Goal: Task Accomplishment & Management: Use online tool/utility

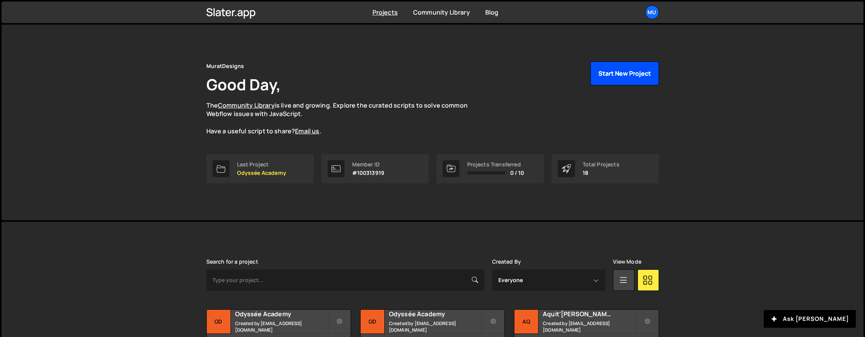
click at [629, 74] on button "Start New Project" at bounding box center [625, 73] width 69 height 24
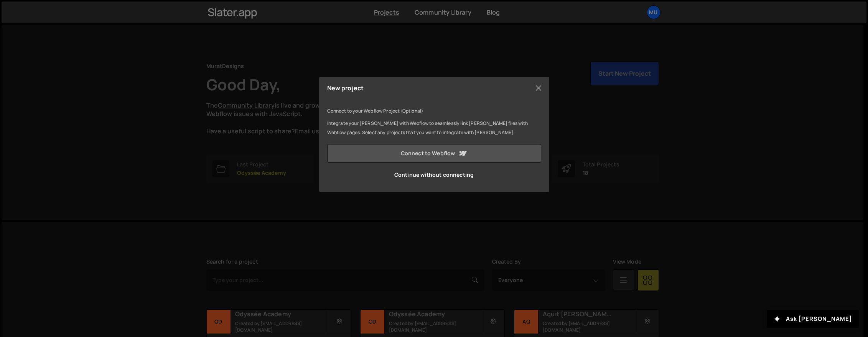
click at [424, 156] on link "Connect to Webflow" at bounding box center [434, 153] width 214 height 18
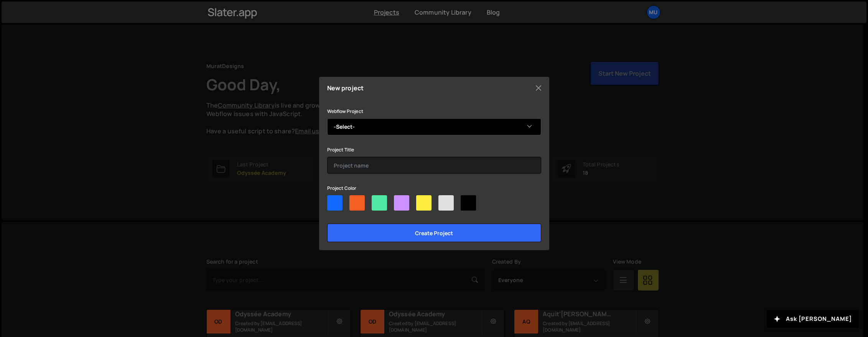
click at [405, 127] on select "-Select- Odyssée Academy" at bounding box center [434, 126] width 214 height 17
select select "656d8c1f5769cff94fc94c69"
click at [327, 118] on select "-Select- Odyssée Academy" at bounding box center [434, 126] width 214 height 17
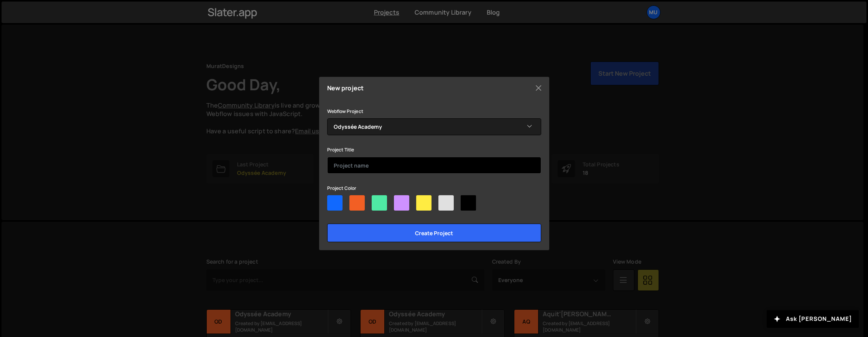
click at [361, 165] on input "text" at bounding box center [434, 165] width 214 height 17
type input "ODA Old"
click at [352, 202] on div at bounding box center [357, 202] width 15 height 15
click at [352, 200] on input"] "radio" at bounding box center [352, 197] width 5 height 5
radio input"] "true"
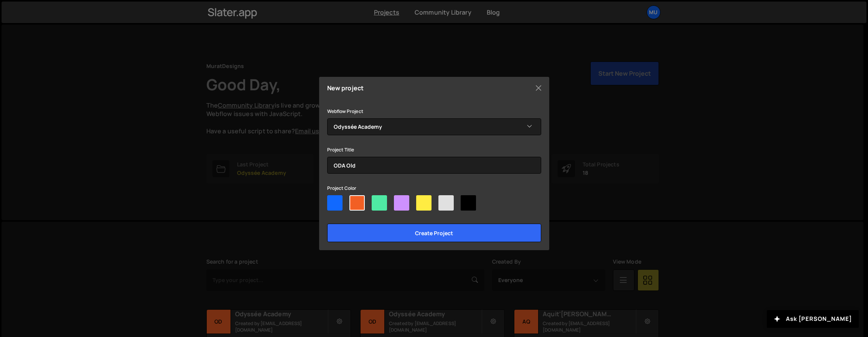
click at [366, 221] on div "Create project" at bounding box center [434, 231] width 214 height 22
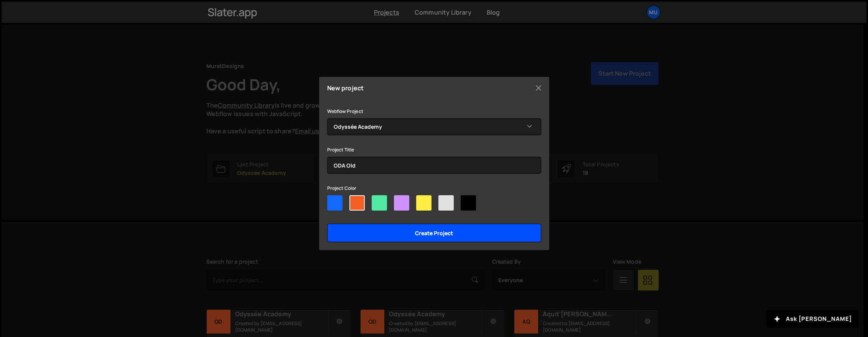
click at [369, 229] on input "Create project" at bounding box center [434, 232] width 214 height 18
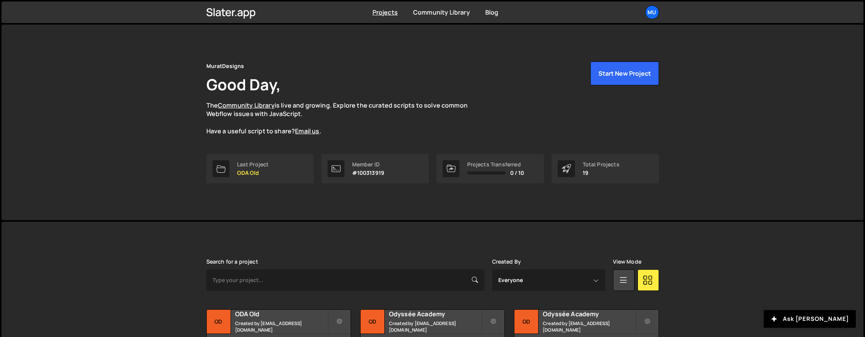
scroll to position [78, 0]
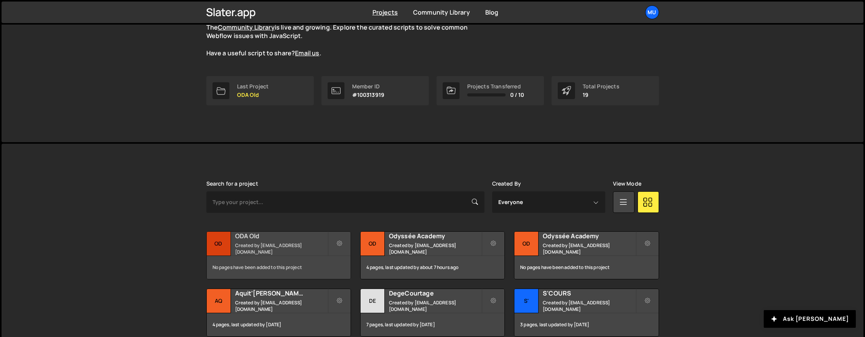
click at [260, 245] on small "Created by [EMAIL_ADDRESS][DOMAIN_NAME]" at bounding box center [281, 248] width 92 height 13
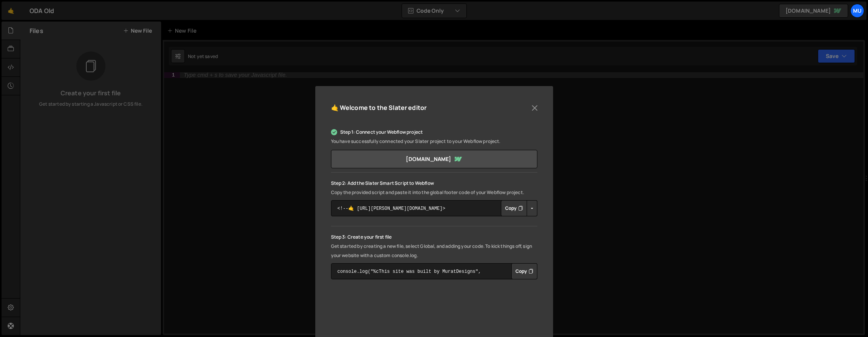
click at [519, 213] on button "Copy" at bounding box center [514, 208] width 26 height 16
click at [540, 108] on div "🤙 Welcome to the Slater editor Step 1: Connect your Webflow project You have su…" at bounding box center [434, 256] width 238 height 340
click at [539, 105] on button "Close" at bounding box center [535, 108] width 12 height 12
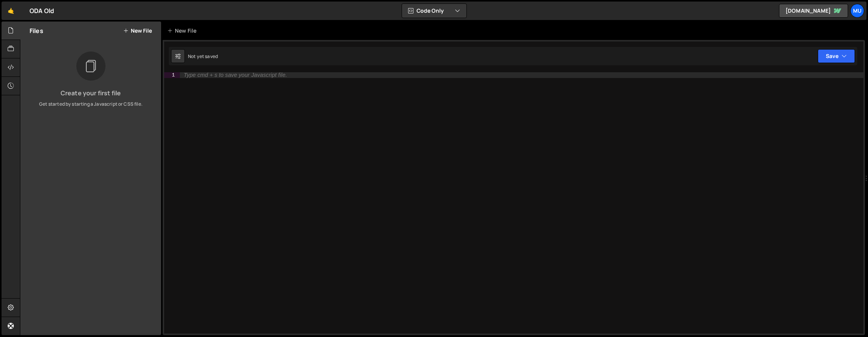
click at [133, 28] on button "New File" at bounding box center [137, 31] width 29 height 6
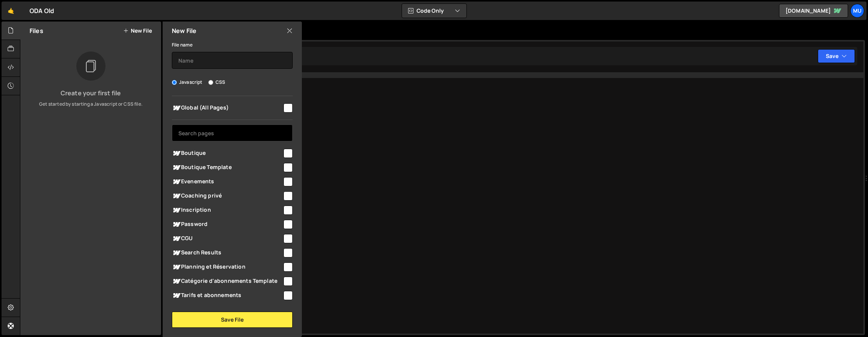
click at [211, 131] on input "text" at bounding box center [232, 132] width 121 height 17
click at [229, 162] on div "Boutique Template" at bounding box center [232, 167] width 121 height 14
drag, startPoint x: 264, startPoint y: 167, endPoint x: 262, endPoint y: 163, distance: 4.0
click at [264, 167] on span "Boutique Template" at bounding box center [227, 167] width 111 height 9
checkbox input "true"
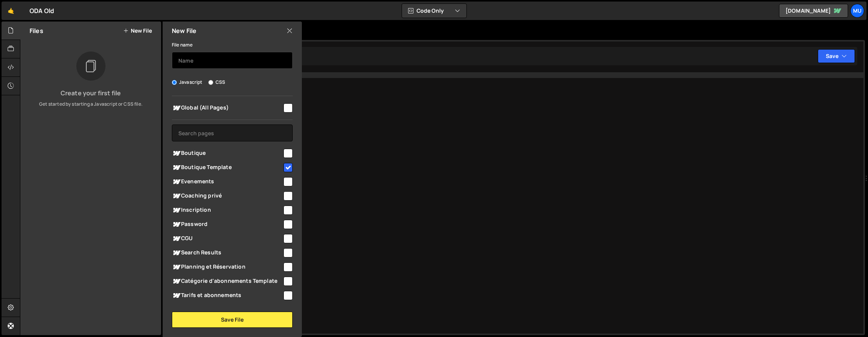
click at [220, 66] on input "text" at bounding box center [232, 60] width 121 height 17
type input "Produit"
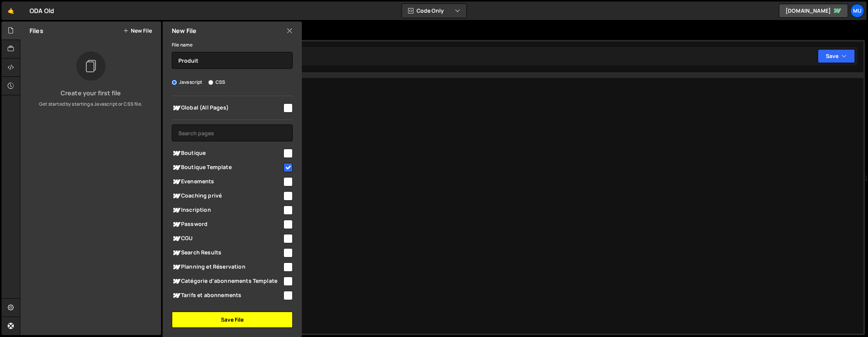
click at [236, 317] on button "Save File" at bounding box center [232, 319] width 121 height 16
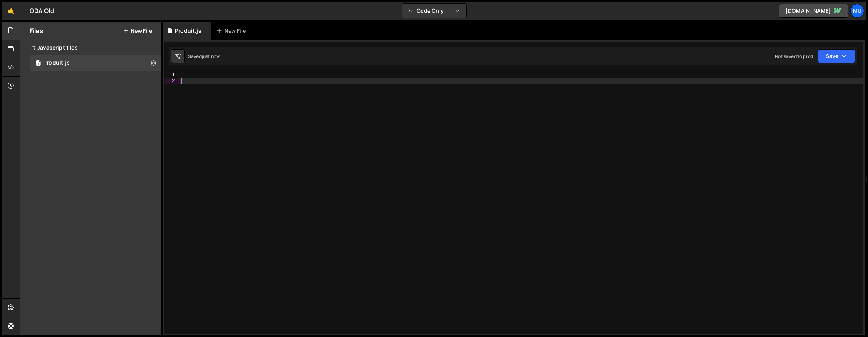
click at [427, 137] on div at bounding box center [522, 208] width 684 height 272
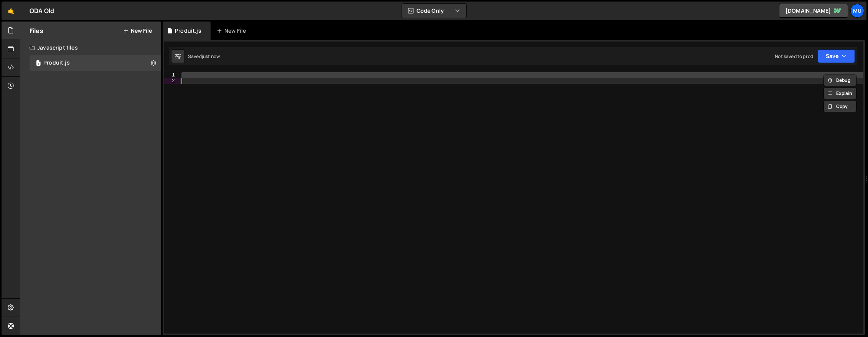
paste textarea
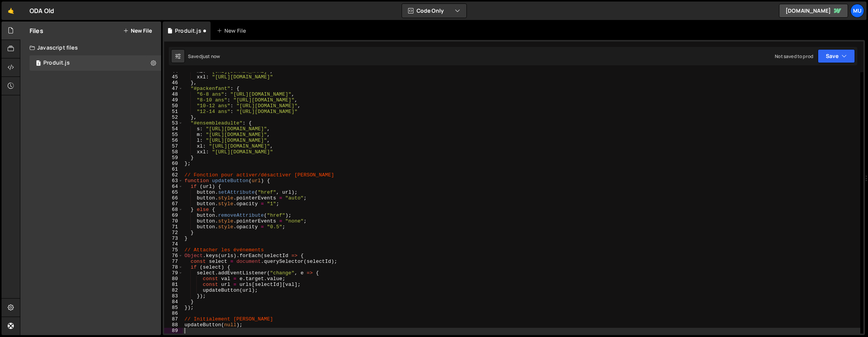
scroll to position [251, 0]
click at [7, 10] on link "🤙" at bounding box center [11, 11] width 19 height 18
click at [305, 132] on div "xl : "http://odyssee-academy.sportigo.fr/buy/offer-secure/68ce757709ba0a-full-p…" at bounding box center [522, 204] width 678 height 272
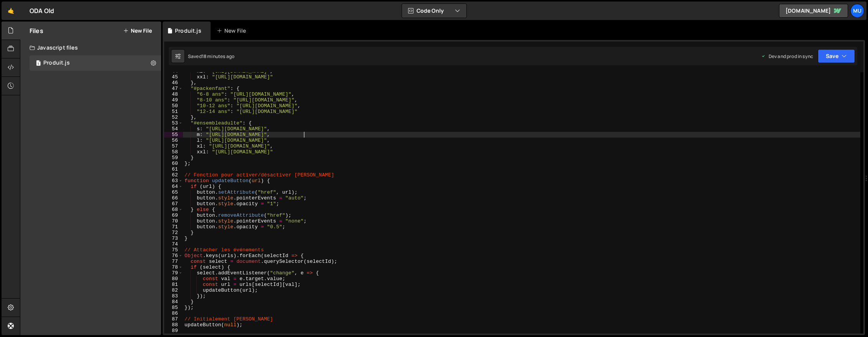
type textarea "updateButton(null);"
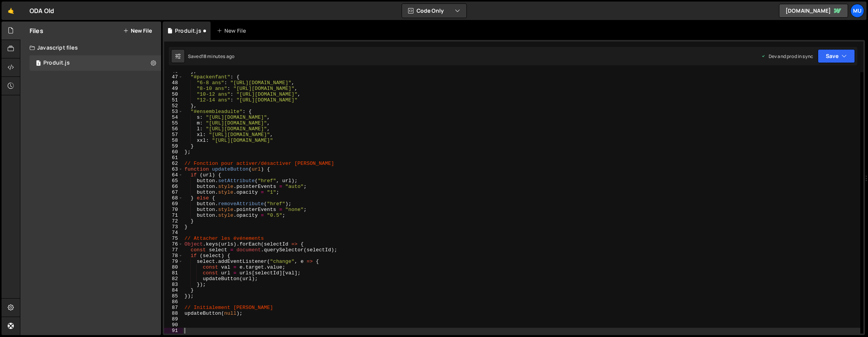
scroll to position [562, 0]
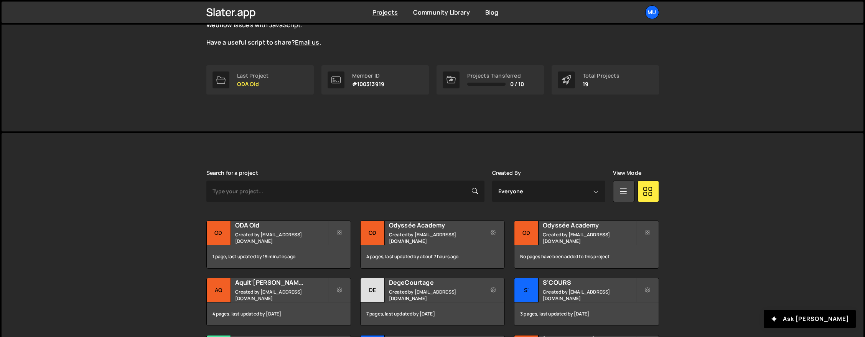
scroll to position [128, 0]
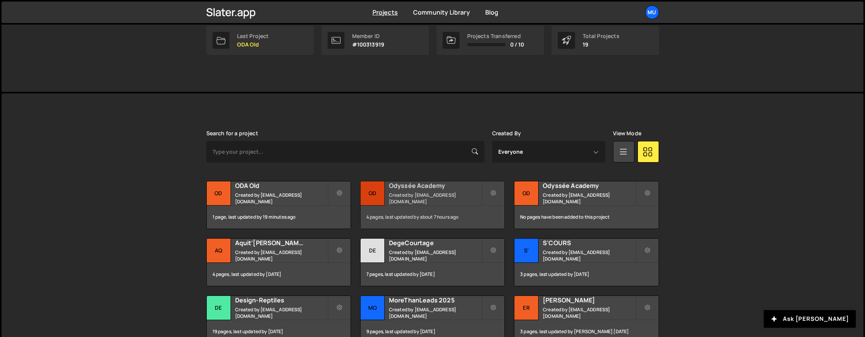
click at [408, 183] on div "Odyssée Academy Created by muratdesigns1@gmail.com" at bounding box center [433, 193] width 144 height 24
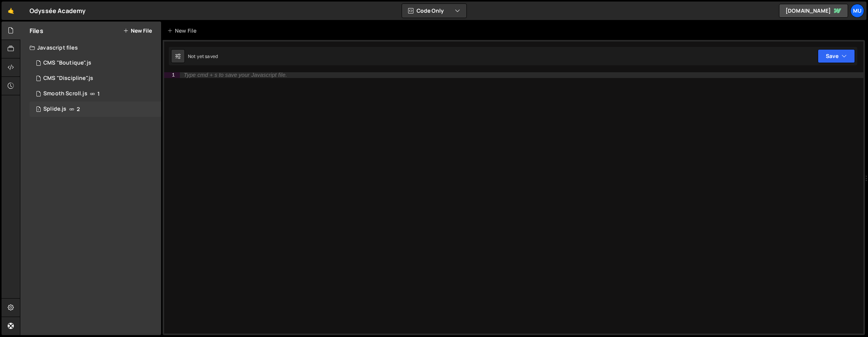
click at [69, 110] on icon at bounding box center [71, 109] width 5 height 6
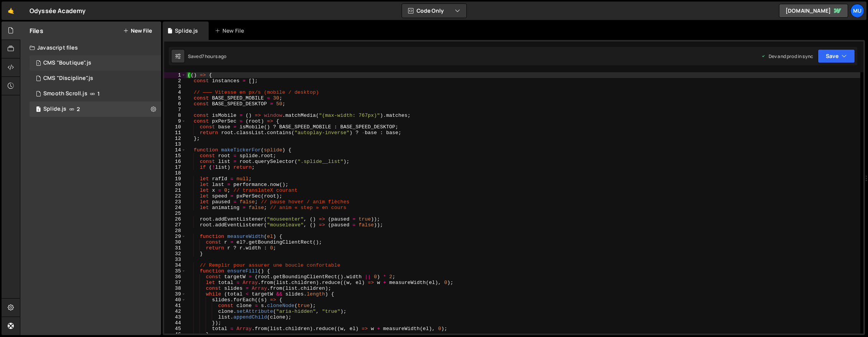
click at [73, 64] on div "CMS "Boutique".js" at bounding box center [67, 62] width 48 height 7
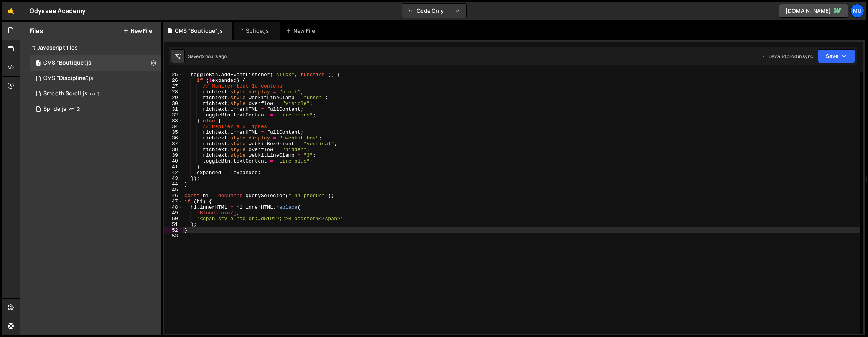
click at [264, 232] on div "toggleBtn . addEventListener ( "click" , function ( ) { if ( ! expanded ) { // …" at bounding box center [522, 208] width 678 height 272
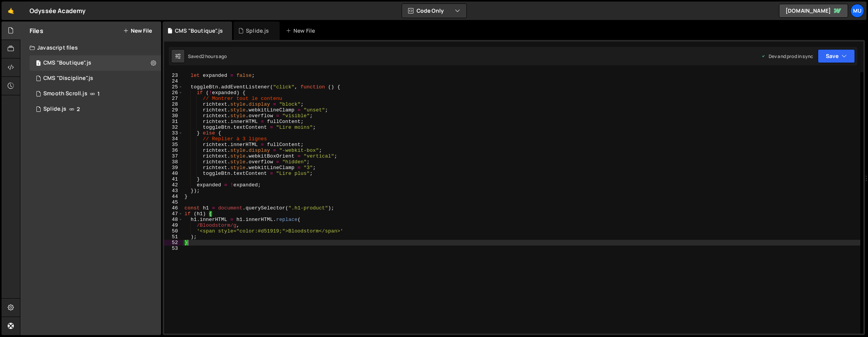
scroll to position [106, 0]
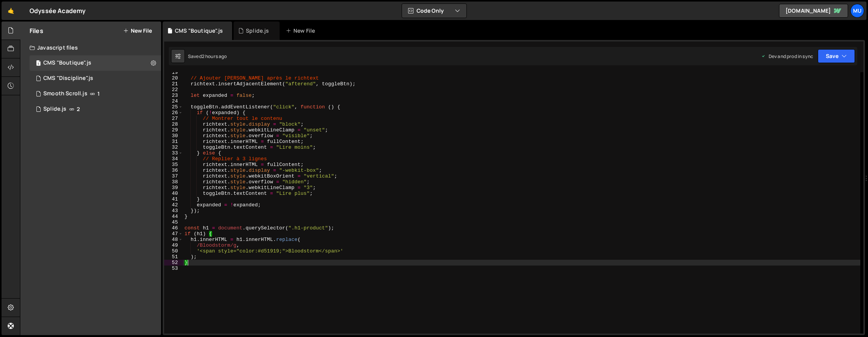
type textarea "}"
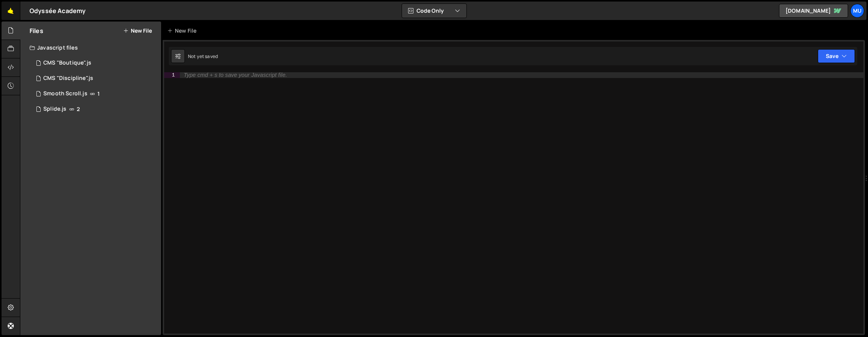
click at [9, 12] on link "🤙" at bounding box center [11, 11] width 19 height 18
click at [92, 56] on div "1 CMS "Boutique".js 0" at bounding box center [96, 62] width 132 height 15
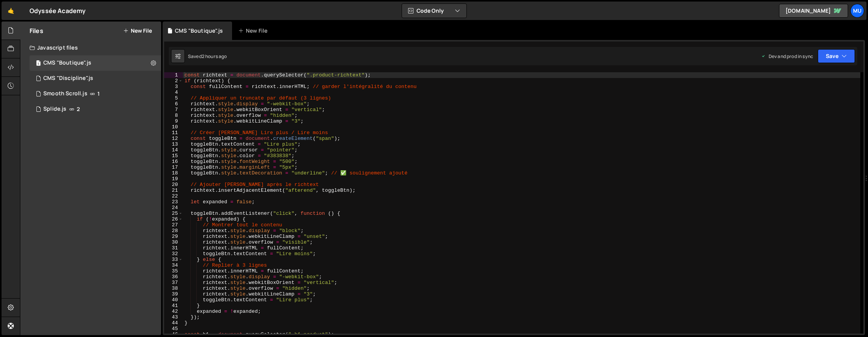
click at [299, 189] on div "const richtext = document . querySelector ( ".product-richtext" ) ; if ( richte…" at bounding box center [522, 208] width 678 height 272
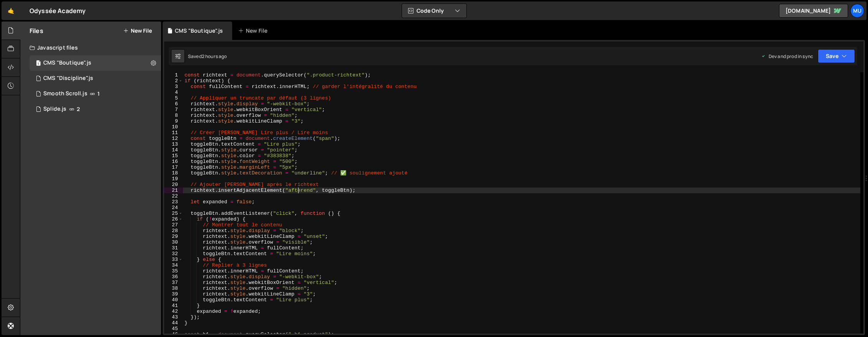
type textarea "}"
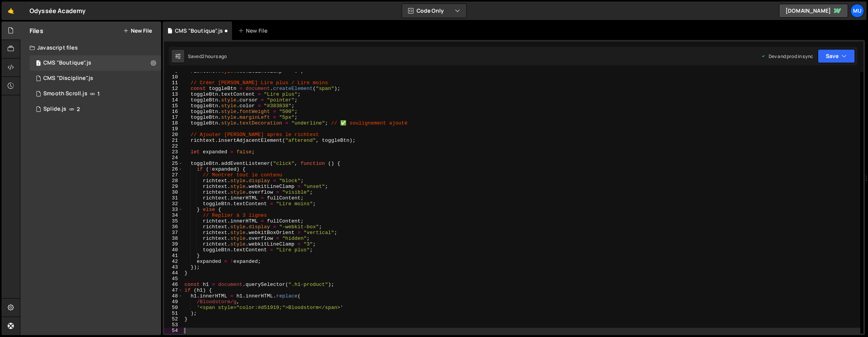
paste textarea "updateButton(null);"
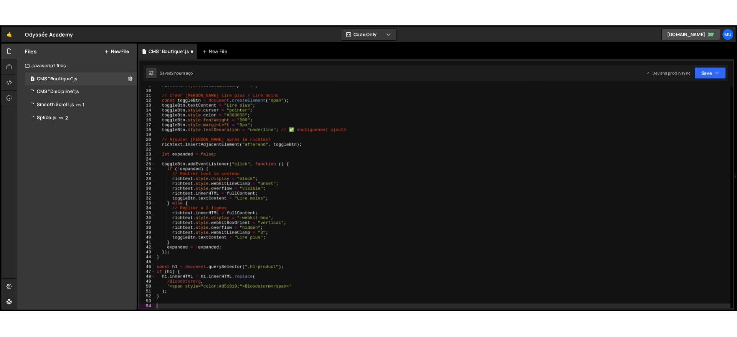
scroll to position [551, 0]
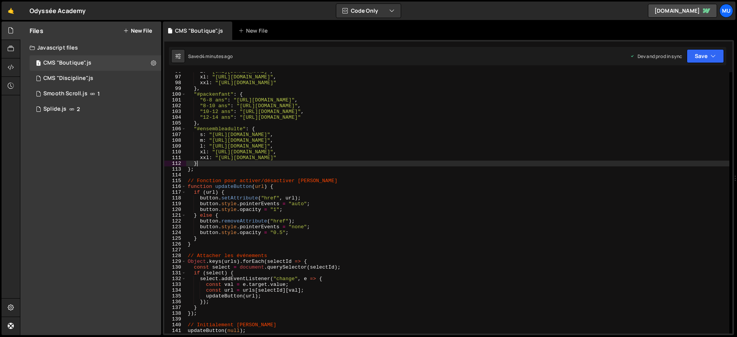
click at [325, 160] on div "l : "http://odyssee-academy.sportigo.fr/buy/offer-secure/68ce758169a89a-full-pa…" at bounding box center [457, 204] width 543 height 272
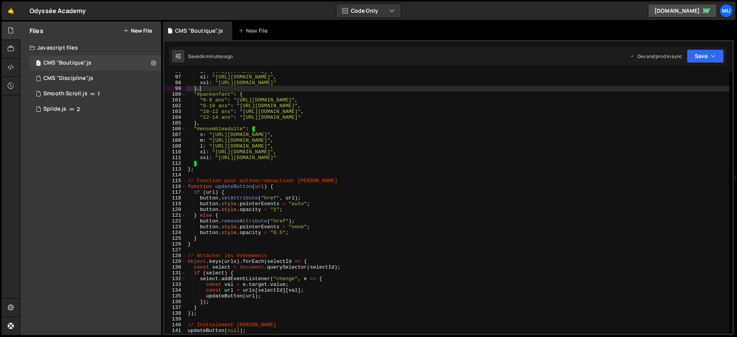
click at [290, 88] on div "l : "http://odyssee-academy.sportigo.fr/buy/offer-secure/68ce758169a89a-full-pa…" at bounding box center [457, 204] width 543 height 272
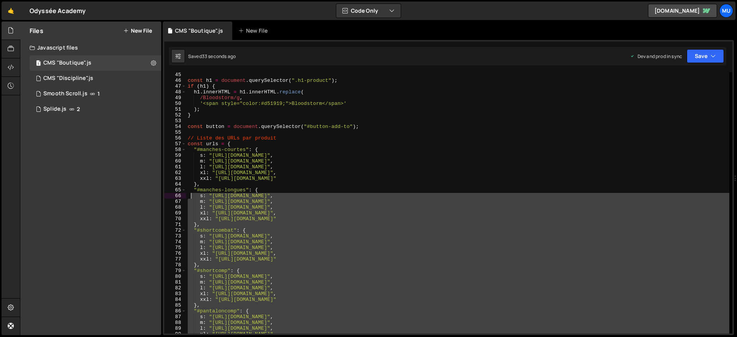
scroll to position [251, 0]
drag, startPoint x: 259, startPoint y: 211, endPoint x: 256, endPoint y: 26, distance: 185.0
click at [191, 196] on div "const h1 = document . querySelector ( ".h1-product" ) ; if ( h1 ) { h1 . innerH…" at bounding box center [457, 208] width 543 height 272
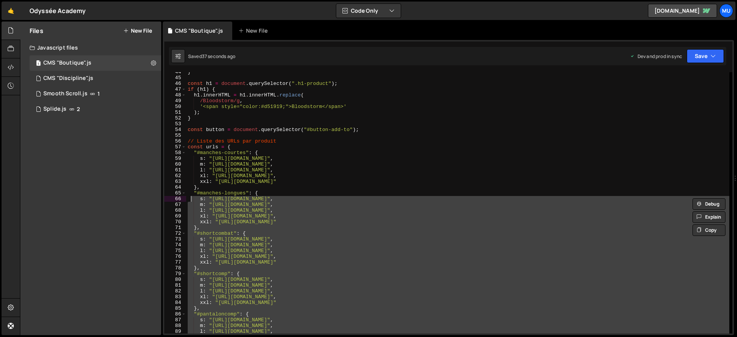
click at [211, 147] on div "} const h1 = document . querySelector ( ".h1-product" ) ; if ( h1 ) { h1 . inne…" at bounding box center [457, 205] width 543 height 272
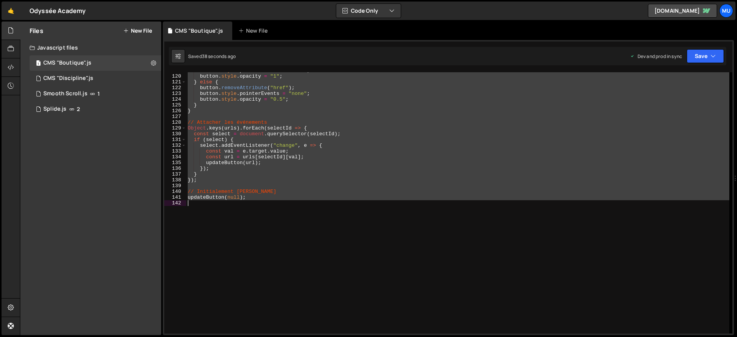
drag, startPoint x: 188, startPoint y: 130, endPoint x: 258, endPoint y: 257, distance: 144.9
click at [258, 257] on div "button . style . pointerEvents = "auto" ; button . style . opacity = "1" ; } el…" at bounding box center [457, 204] width 543 height 272
type textarea "updateButton(null);"
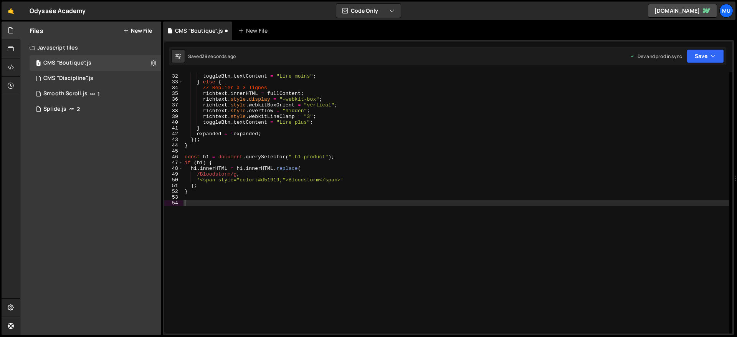
type textarea "}"
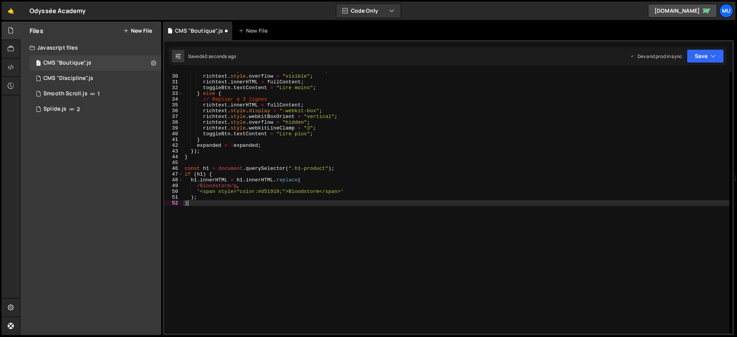
scroll to position [166, 0]
click at [146, 30] on button "New File" at bounding box center [137, 31] width 29 height 6
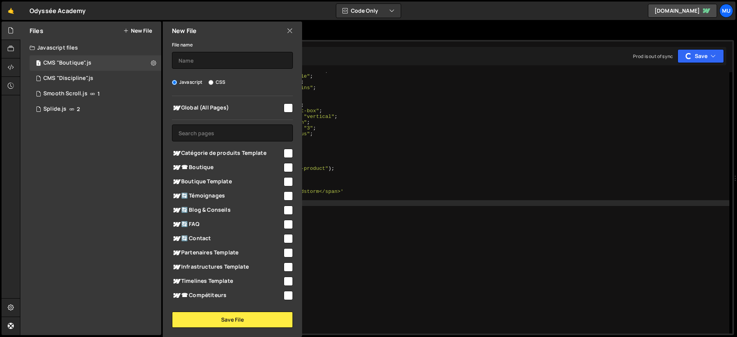
click at [210, 166] on span "☎ Boutique" at bounding box center [227, 167] width 111 height 9
checkbox input "false"
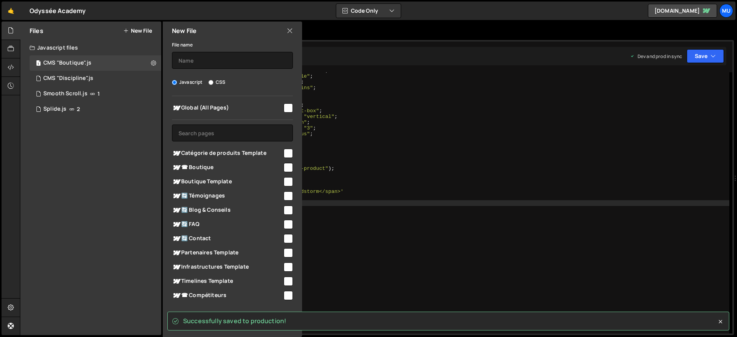
click at [210, 180] on span "Boutique Template" at bounding box center [227, 181] width 111 height 9
checkbox input "true"
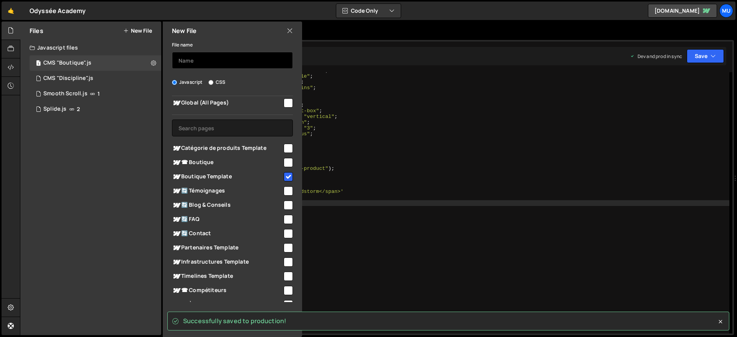
click at [209, 66] on input "text" at bounding box center [232, 60] width 121 height 17
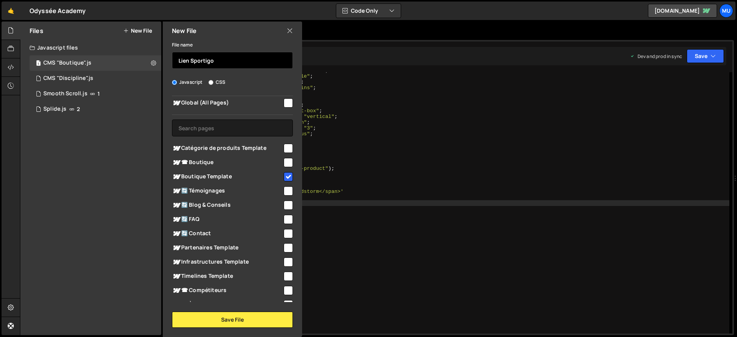
click at [187, 61] on input "Lien Sportigo" at bounding box center [232, 60] width 121 height 17
drag, startPoint x: 188, startPoint y: 61, endPoint x: 193, endPoint y: 61, distance: 5.4
click at [188, 61] on input "Lien Sportigo" at bounding box center [232, 60] width 121 height 17
click at [230, 60] on input "Liens Sportigo" at bounding box center [232, 60] width 121 height 17
type input "Liens Sportigo (Bloodstorm)"
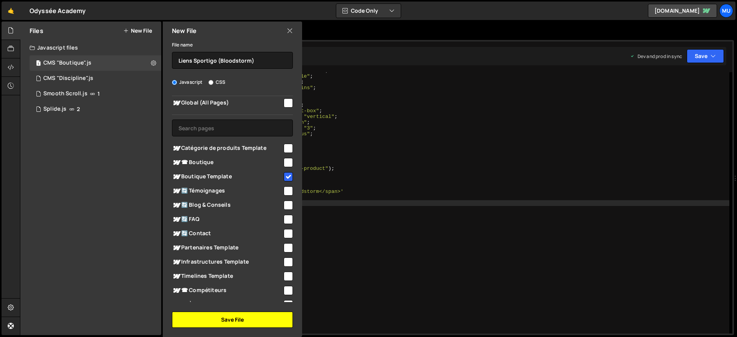
click at [216, 319] on button "Save File" at bounding box center [232, 319] width 121 height 16
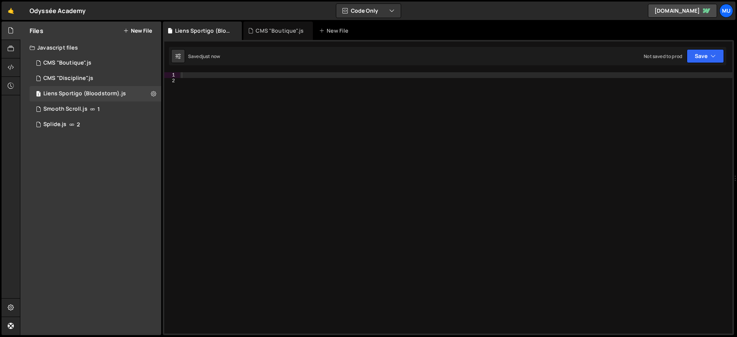
click at [279, 134] on div at bounding box center [456, 208] width 552 height 272
click at [276, 78] on div at bounding box center [456, 208] width 552 height 272
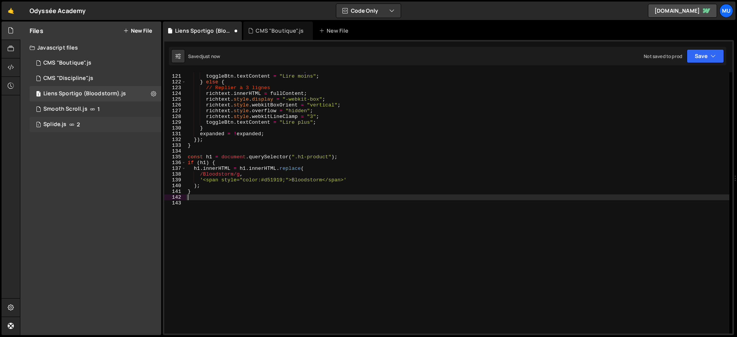
scroll to position [684, 0]
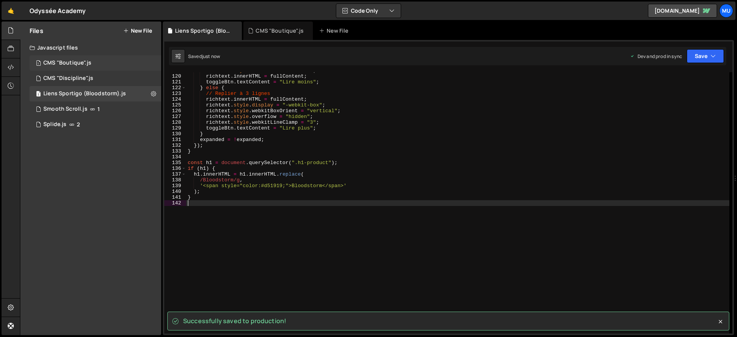
click at [112, 61] on div "1 CMS "Boutique".js 0" at bounding box center [96, 62] width 132 height 15
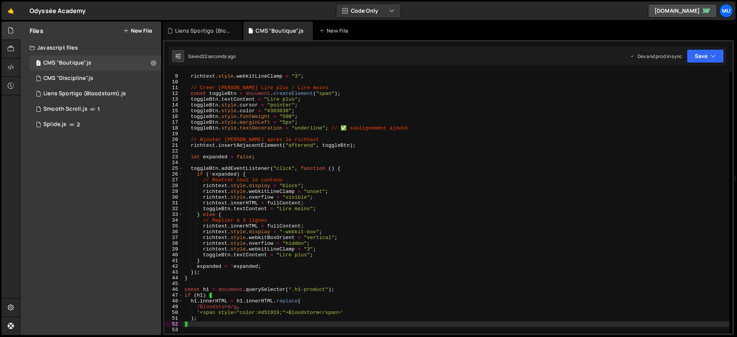
scroll to position [0, 0]
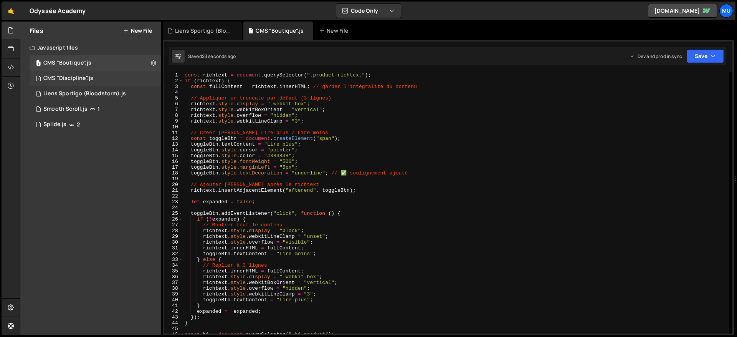
click at [74, 81] on div "CMS "Discipline".js" at bounding box center [68, 78] width 50 height 7
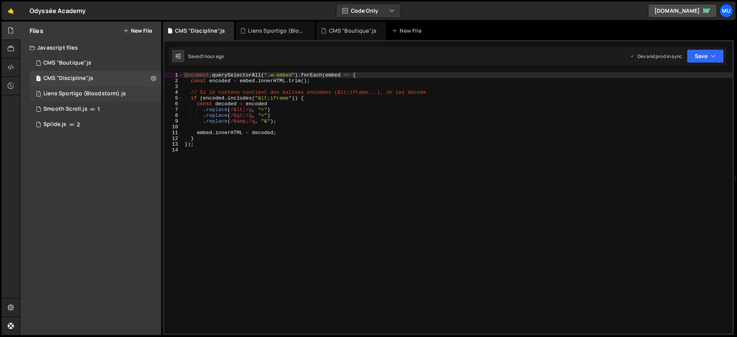
click at [87, 92] on div "Liens Sportigo (Bloodstorm).js" at bounding box center [84, 93] width 83 height 7
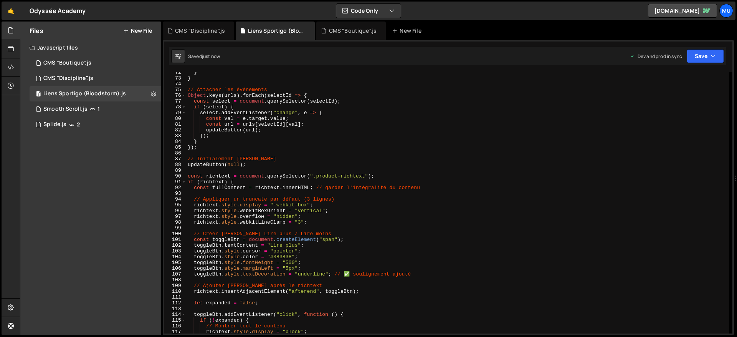
scroll to position [364, 0]
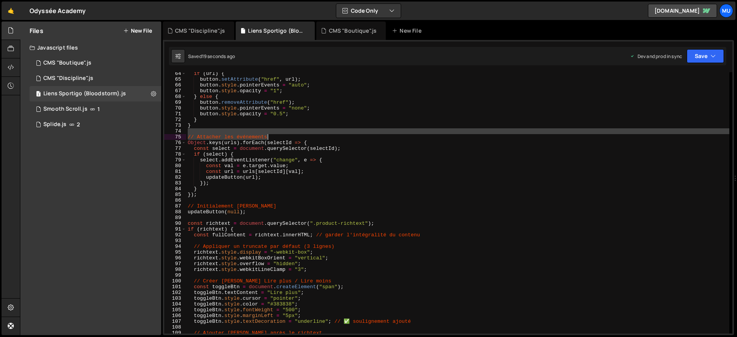
click at [296, 134] on div "if ( url ) { button . setAttribute ( "href" , url ) ; button . style . pointerE…" at bounding box center [457, 207] width 543 height 272
click at [301, 177] on div "if ( url ) { button . setAttribute ( "href" , url ) ; button . style . pointerE…" at bounding box center [457, 207] width 543 height 272
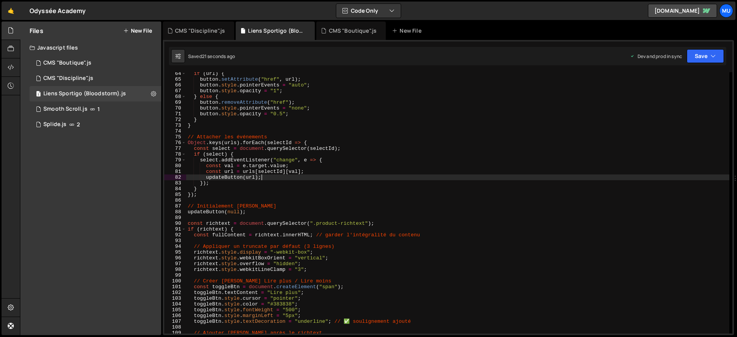
click at [300, 174] on div "if ( url ) { button . setAttribute ( "href" , url ) ; button . style . pointerE…" at bounding box center [457, 207] width 543 height 272
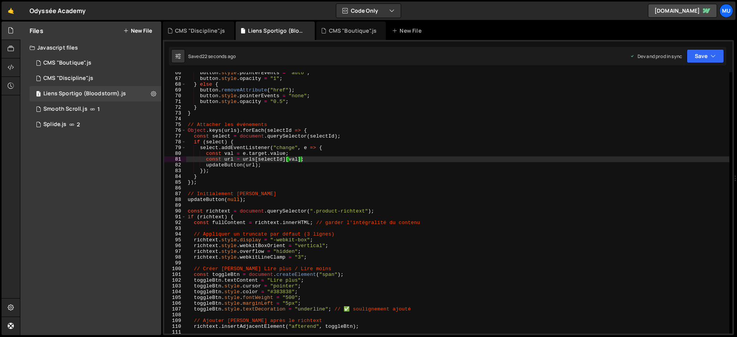
scroll to position [434, 0]
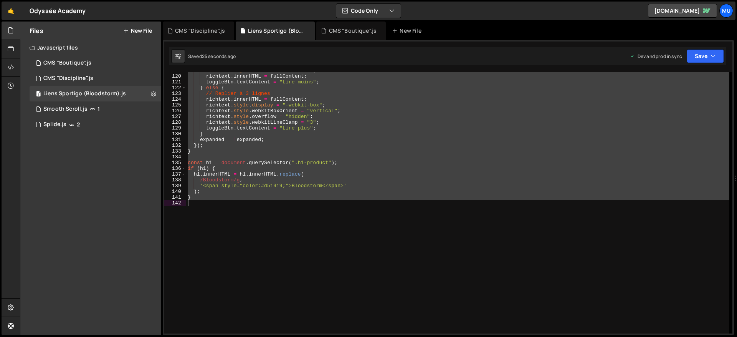
drag, startPoint x: 187, startPoint y: 154, endPoint x: 329, endPoint y: 261, distance: 177.5
click at [329, 261] on div "richtext . style . overflow = "visible" ; richtext . innerHTML = fullContent ; …" at bounding box center [457, 204] width 543 height 272
type textarea "}"
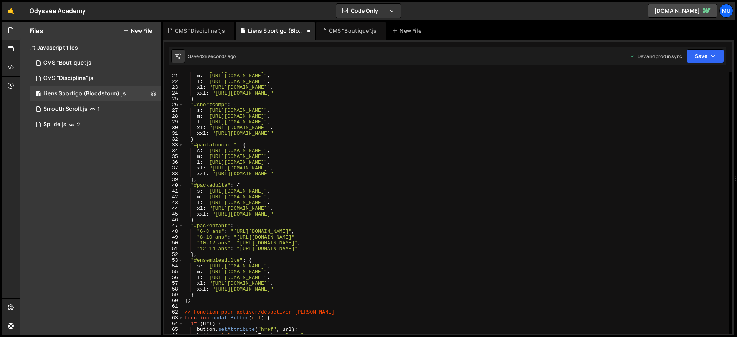
scroll to position [0, 0]
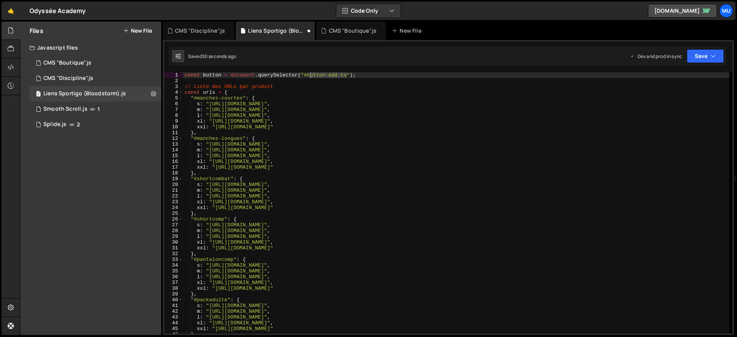
drag, startPoint x: 347, startPoint y: 75, endPoint x: 307, endPoint y: 74, distance: 39.5
click at [307, 74] on div "const button = document . querySelector ( "#button-add-to" ) ; // Liste des URL…" at bounding box center [456, 208] width 546 height 272
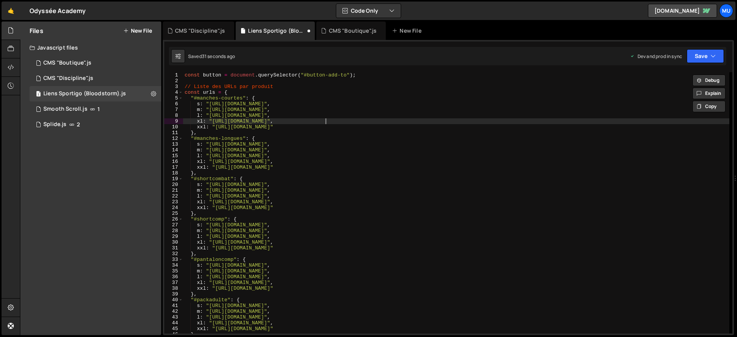
click at [327, 123] on div "const button = document . querySelector ( "#button-add-to" ) ; // Liste des URL…" at bounding box center [456, 208] width 546 height 272
type textarea "xl: "http://odyssee-academy.sportigo.fr/buy/offer-secure/68ce707e232f0a-rashgua…"
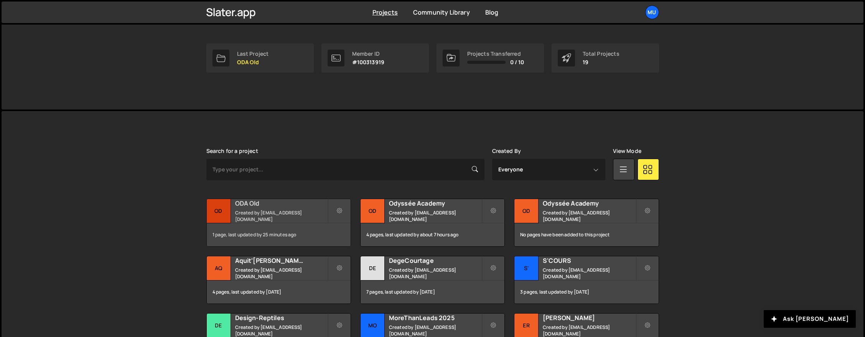
scroll to position [150, 0]
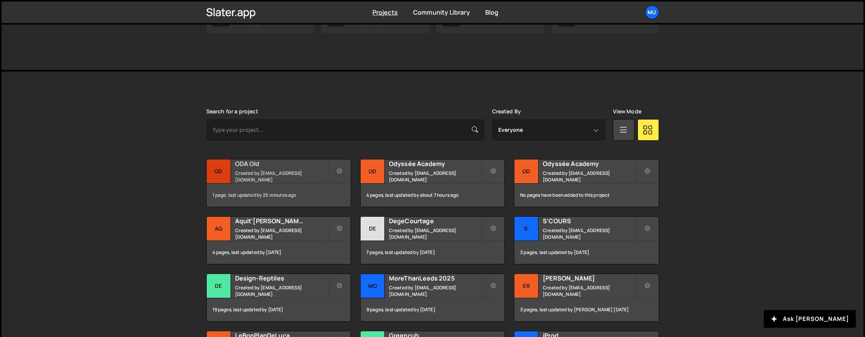
click at [242, 168] on h2 "ODA Old" at bounding box center [281, 163] width 92 height 8
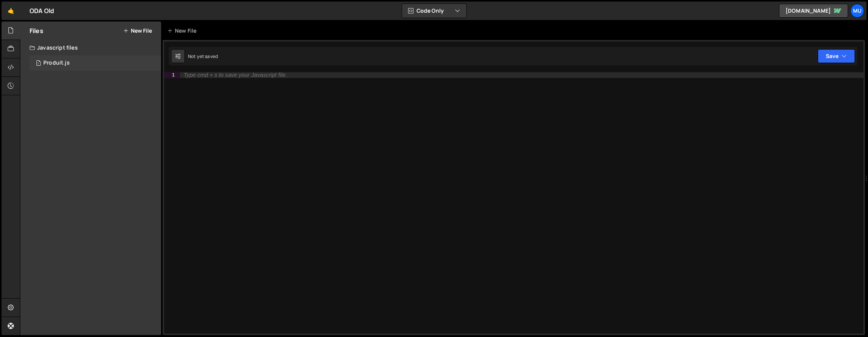
click at [63, 62] on div "Produit.js" at bounding box center [56, 62] width 26 height 7
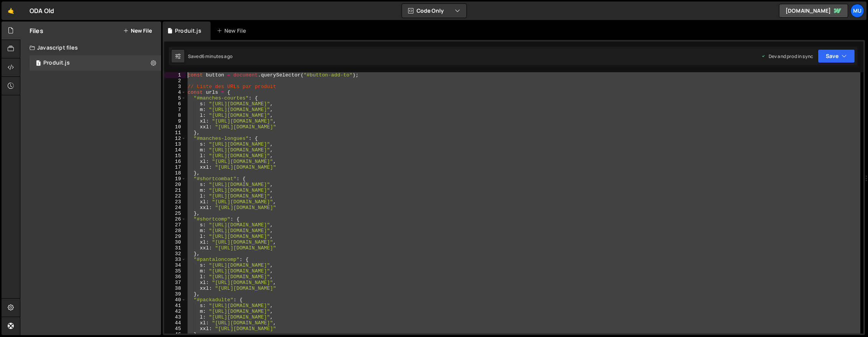
drag, startPoint x: 198, startPoint y: 208, endPoint x: 167, endPoint y: 72, distance: 140.1
click at [151, 64] on div "Files New File Javascript files 1 Produit.js 0 CSS files Copy share link Edit F…" at bounding box center [444, 178] width 849 height 314
drag, startPoint x: 188, startPoint y: 77, endPoint x: 188, endPoint y: 73, distance: 4.2
click at [188, 77] on div "const button = document . querySelector ( "#button-add-to" ) ; // Liste des URL…" at bounding box center [523, 208] width 675 height 272
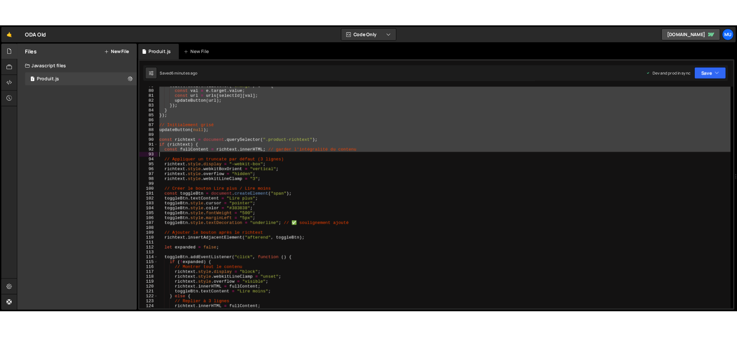
scroll to position [447, 0]
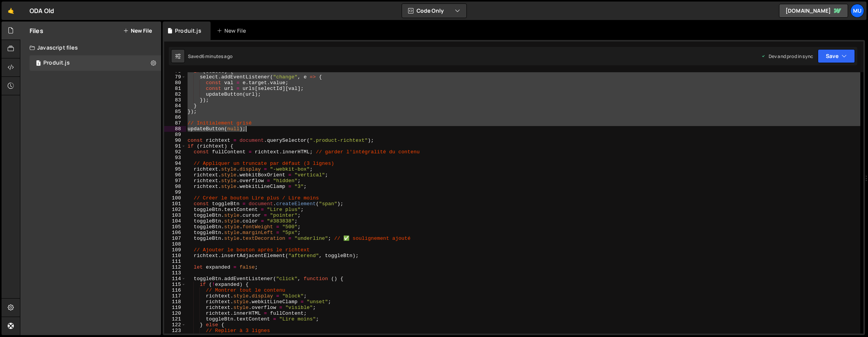
drag, startPoint x: 188, startPoint y: 73, endPoint x: 284, endPoint y: 131, distance: 112.1
click at [284, 131] on div "if ( select ) { select . addEventListener ( "change" , e => { const val = e . t…" at bounding box center [523, 204] width 675 height 272
type textarea "// Initialement grisé updateButton(null);"
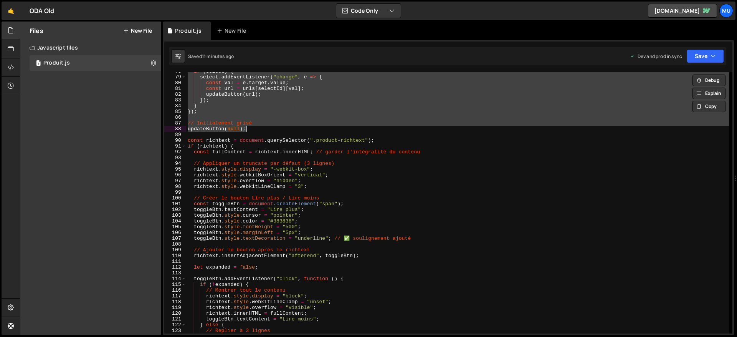
click at [162, 66] on div "Files New File Javascript files 1 Produit.js 0 CSS files Copy share link Edit F…" at bounding box center [378, 178] width 717 height 314
click at [156, 62] on icon at bounding box center [153, 62] width 5 height 7
type input "Produit"
radio input "true"
checkbox input "true"
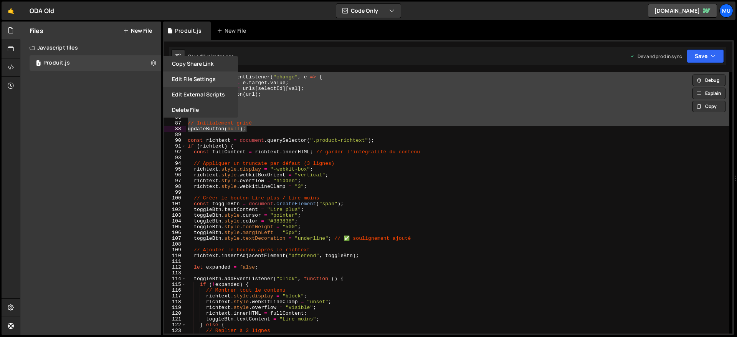
click at [181, 74] on button "Edit File Settings" at bounding box center [200, 78] width 75 height 15
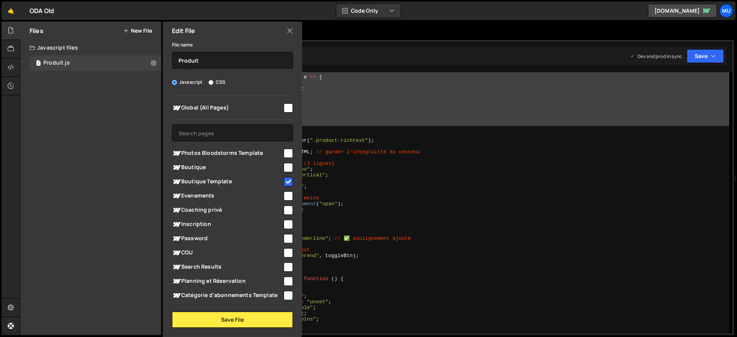
click at [342, 163] on div "if ( select ) { select . addEventListener ( "change" , e => { const val = e . t…" at bounding box center [457, 204] width 543 height 272
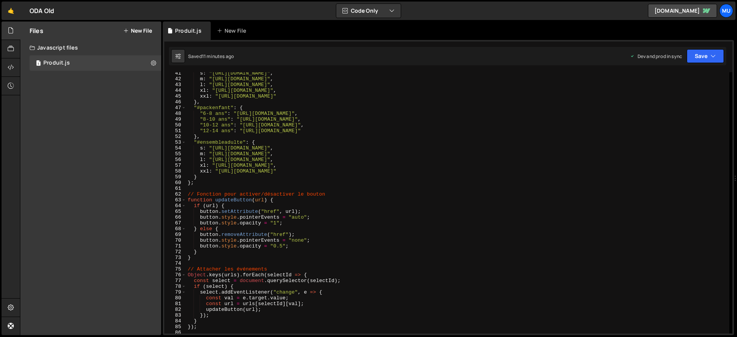
scroll to position [0, 0]
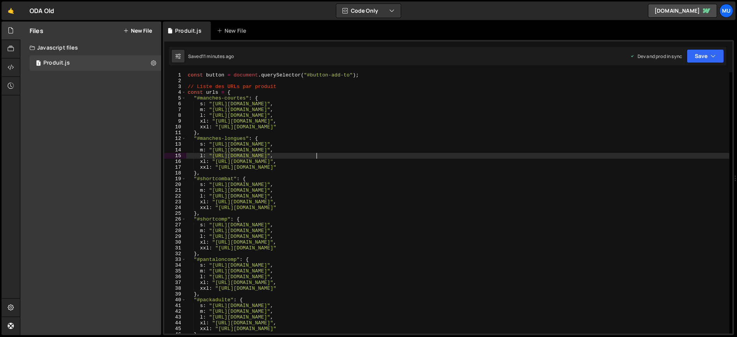
click at [317, 153] on div "const button = document . querySelector ( "#button-add-to" ) ; // Liste des URL…" at bounding box center [457, 208] width 543 height 272
type textarea "}"
